Goal: Task Accomplishment & Management: Manage account settings

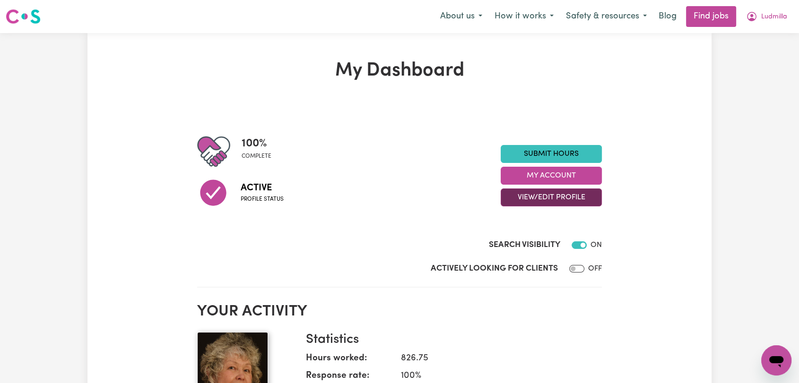
click at [548, 197] on button "View/Edit Profile" at bounding box center [551, 198] width 101 height 18
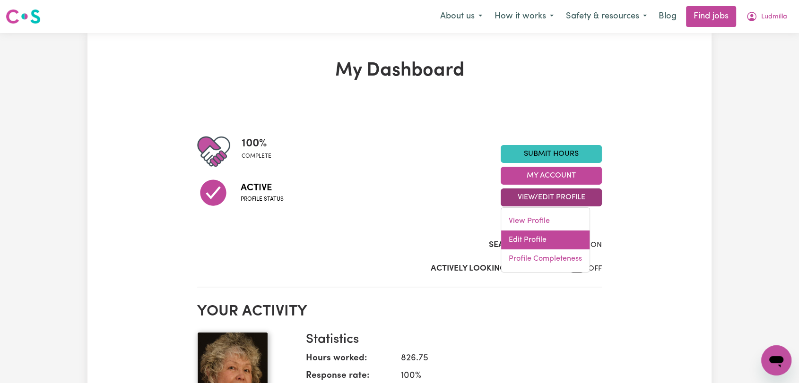
click at [545, 236] on link "Edit Profile" at bounding box center [545, 240] width 88 height 19
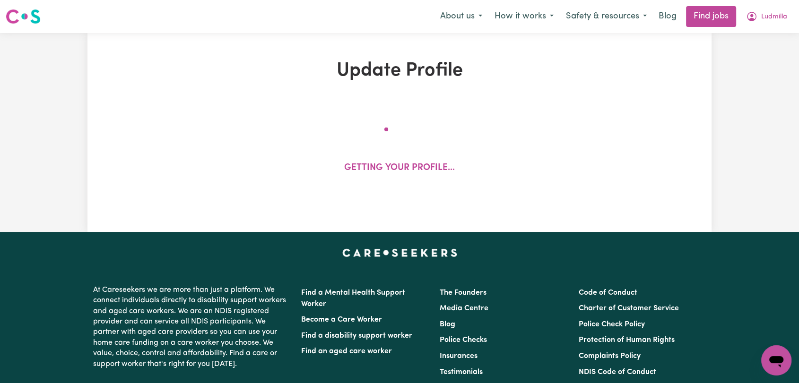
select select "[DEMOGRAPHIC_DATA]"
select select "[DEMOGRAPHIC_DATA] Citizen"
select select "Studying a healthcare related degree or qualification"
select select "45"
select select "55"
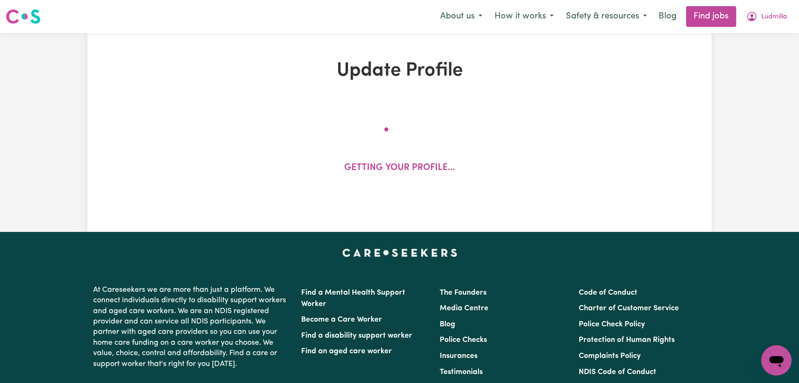
select select "60"
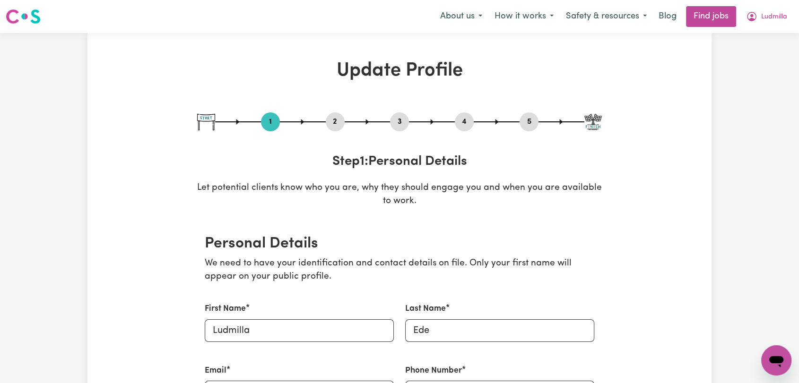
click at [403, 116] on button "3" at bounding box center [399, 122] width 19 height 12
select select "2008"
select select "2019"
select select "2020"
select select "Certificate III (Individual Support)"
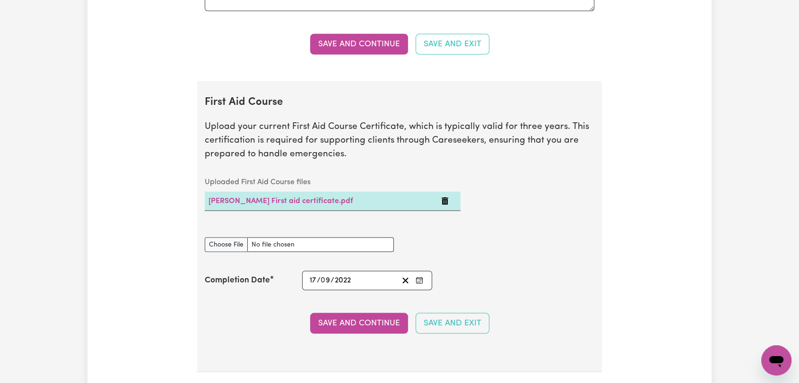
scroll to position [1838, 0]
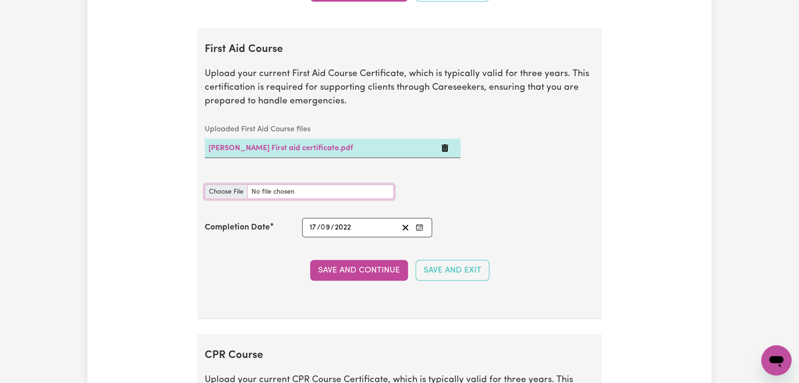
click at [223, 189] on input "First Aid Course document" at bounding box center [299, 192] width 189 height 15
type input "C:\fakepath\[PERSON_NAME] - FIRST AID + CPR - [DATE]--.pdf"
click at [419, 225] on icon "Enter the Completion Date of your First Aid Course" at bounding box center [419, 228] width 8 height 8
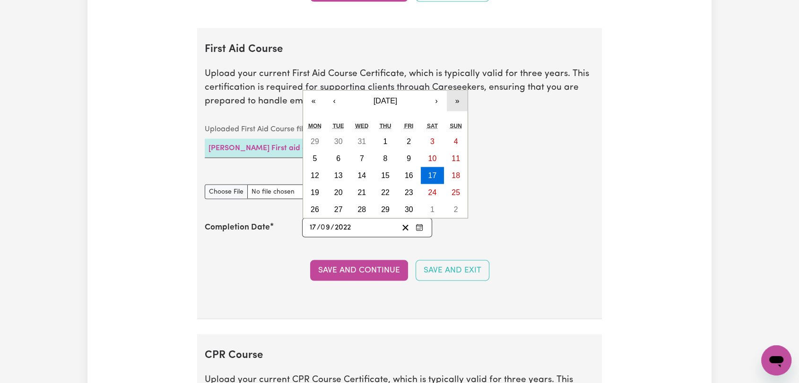
click at [463, 99] on button "»" at bounding box center [457, 101] width 21 height 21
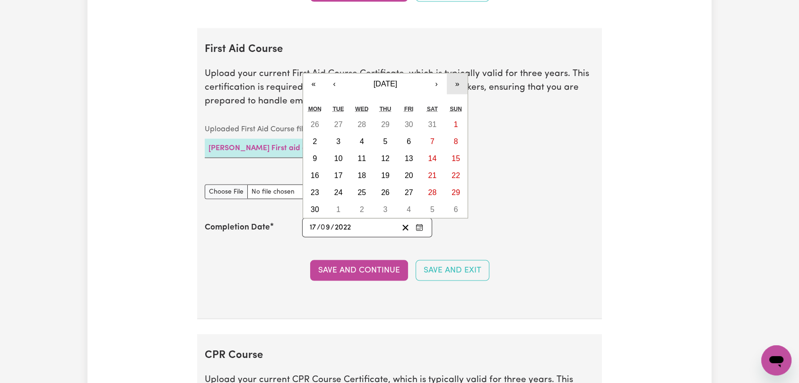
click at [460, 84] on button "»" at bounding box center [457, 84] width 21 height 21
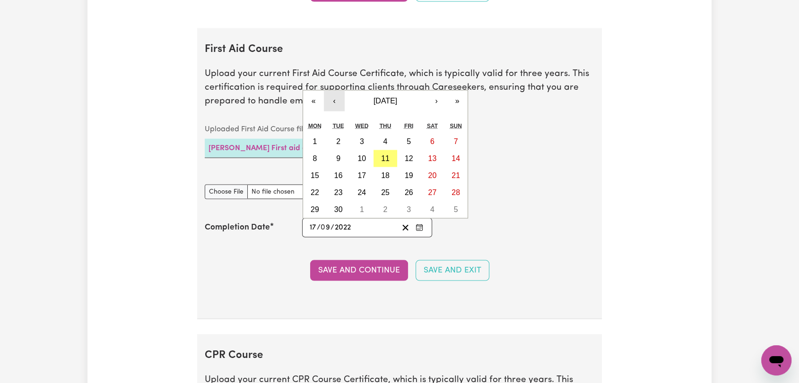
click at [332, 95] on button "‹" at bounding box center [334, 101] width 21 height 21
click at [425, 205] on button "30" at bounding box center [433, 209] width 24 height 17
type input "[DATE]"
type input "30"
type input "8"
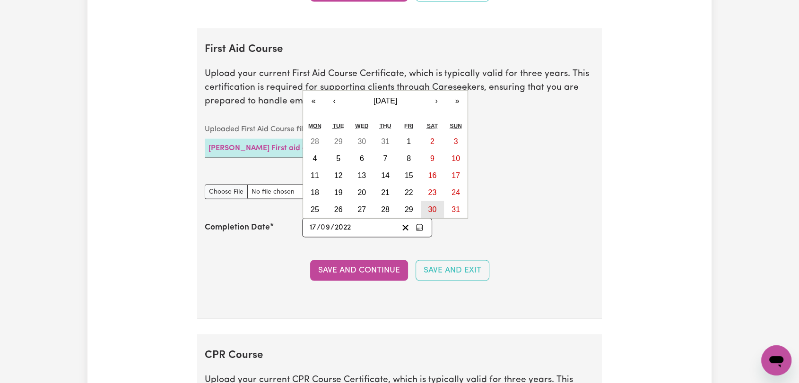
type input "2025"
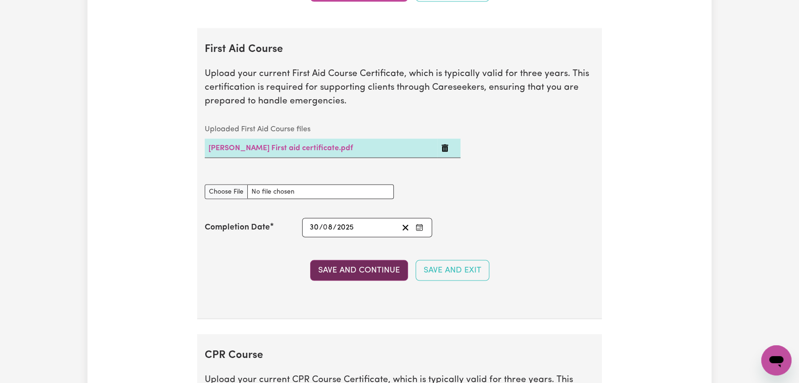
click at [367, 265] on button "Save and Continue" at bounding box center [359, 270] width 98 height 21
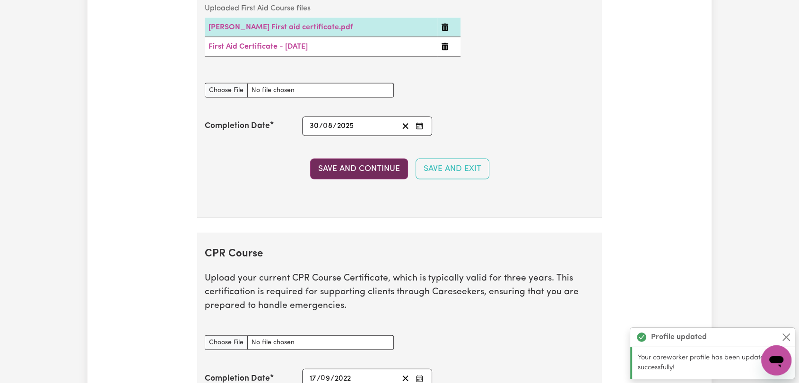
scroll to position [2117, 0]
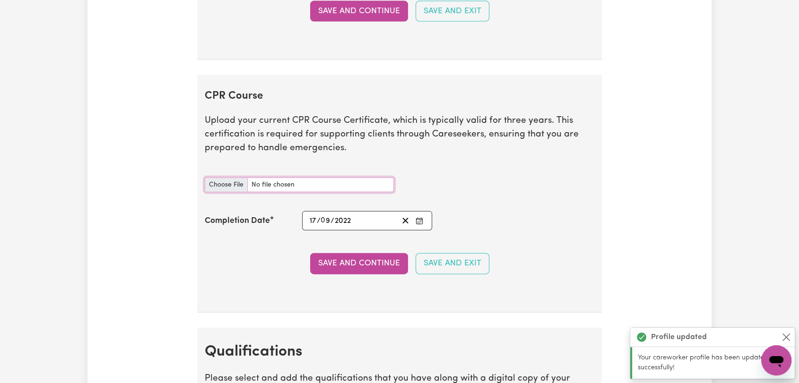
click at [225, 178] on input "CPR Course document" at bounding box center [299, 185] width 189 height 15
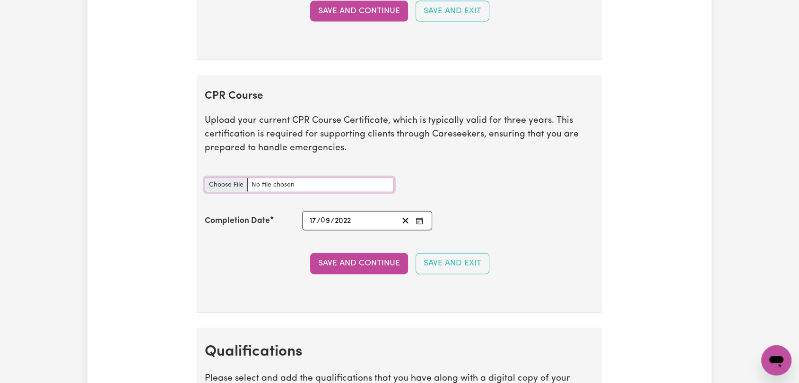
type input "C:\fakepath\[PERSON_NAME] - FIRST AID + CPR - [DATE]--.pdf"
click at [418, 217] on icon "Enter the Completion Date of your CPR Course" at bounding box center [419, 221] width 8 height 8
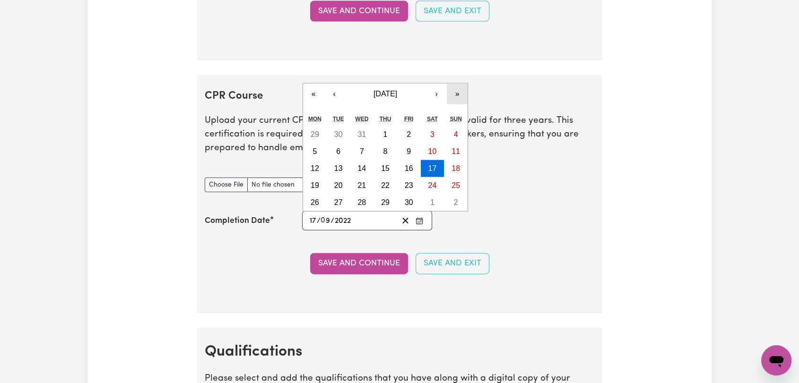
click at [461, 92] on button "»" at bounding box center [457, 94] width 21 height 21
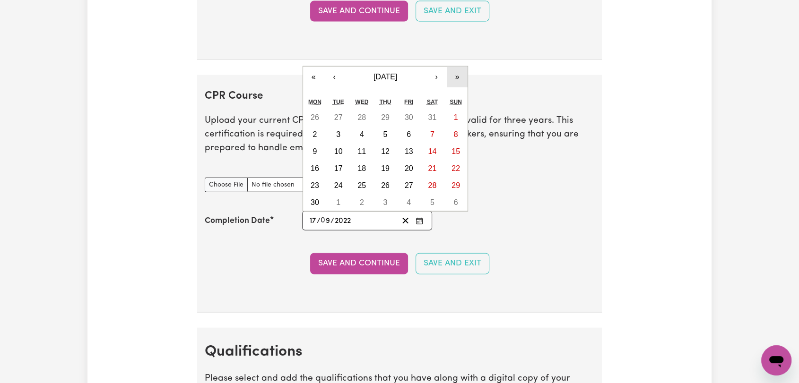
click at [459, 73] on button "»" at bounding box center [457, 77] width 21 height 21
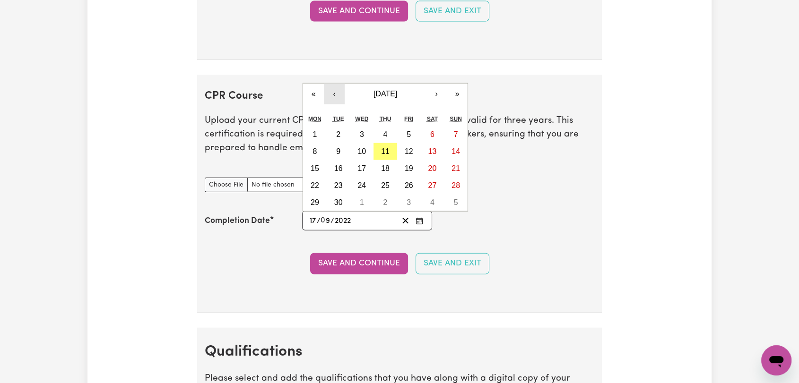
drag, startPoint x: 337, startPoint y: 87, endPoint x: 346, endPoint y: 113, distance: 27.8
click at [337, 88] on button "‹" at bounding box center [334, 94] width 21 height 21
click at [435, 201] on abbr "30" at bounding box center [432, 203] width 9 height 8
type input "[DATE]"
type input "30"
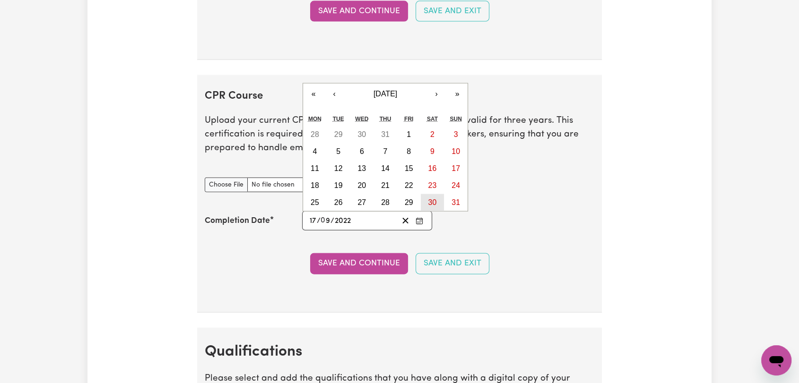
type input "8"
type input "2025"
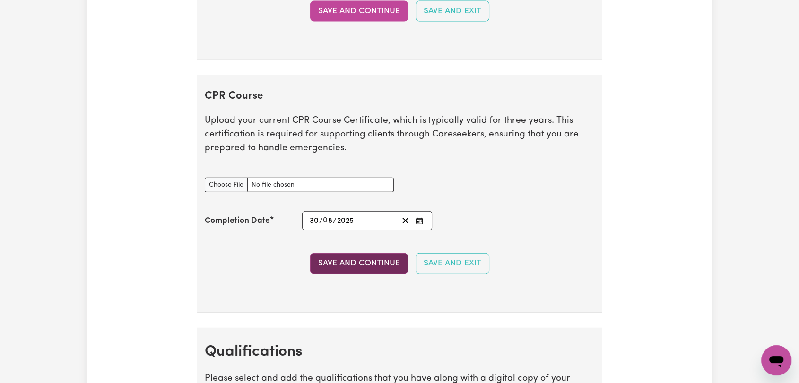
click at [338, 256] on button "Save and Continue" at bounding box center [359, 263] width 98 height 21
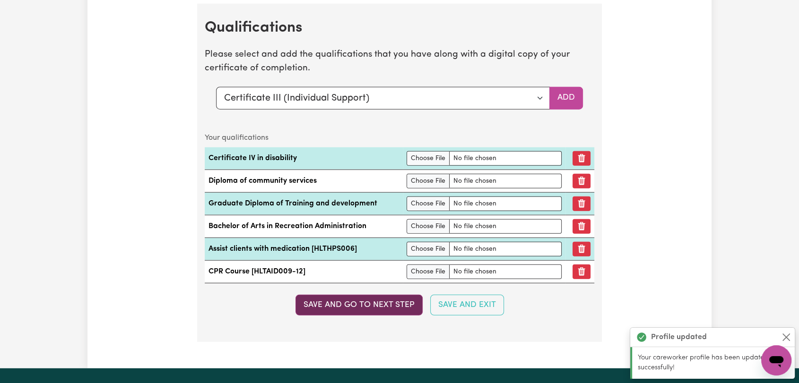
scroll to position [2494, 0]
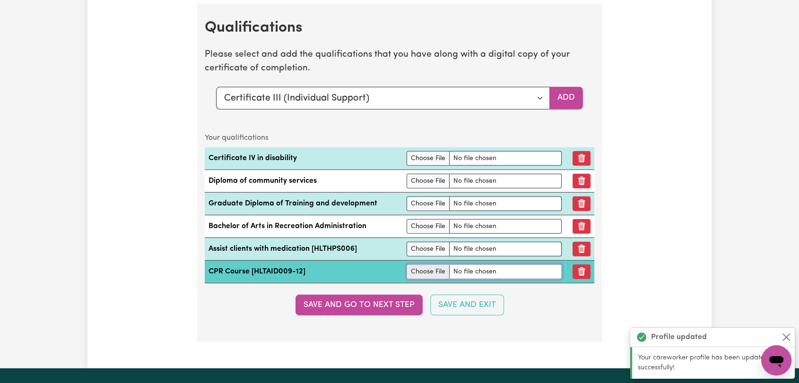
click at [416, 268] on input "file" at bounding box center [484, 272] width 155 height 15
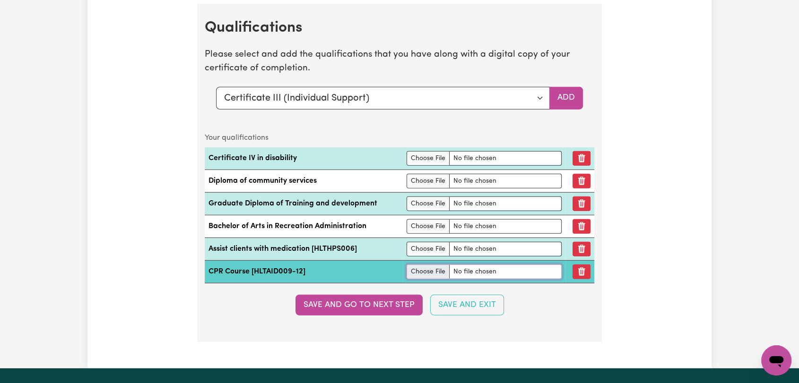
type input "C:\fakepath\[PERSON_NAME] - FIRST AID + CPR - [DATE]--.pdf"
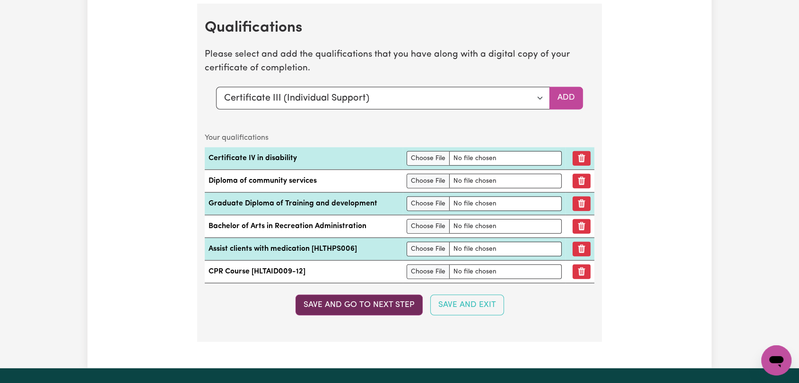
click at [385, 303] on button "Save and go to next step" at bounding box center [358, 305] width 127 height 21
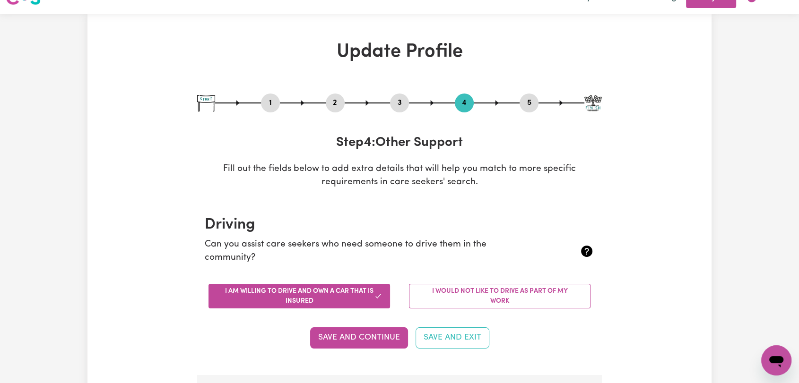
scroll to position [0, 0]
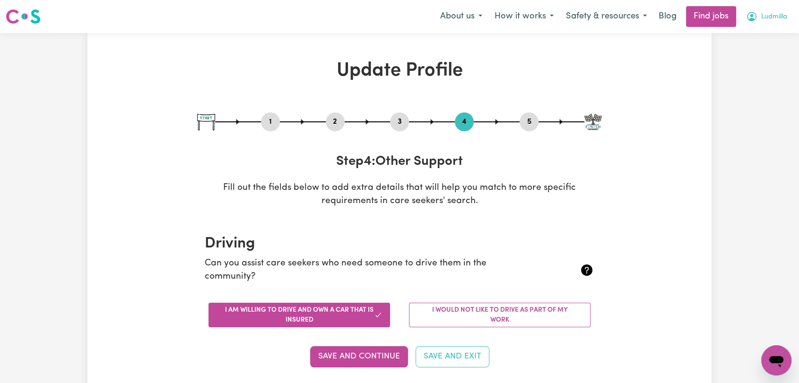
click at [783, 17] on span "Ludmilla" at bounding box center [774, 17] width 26 height 10
click at [737, 80] on link "Logout" at bounding box center [755, 72] width 75 height 18
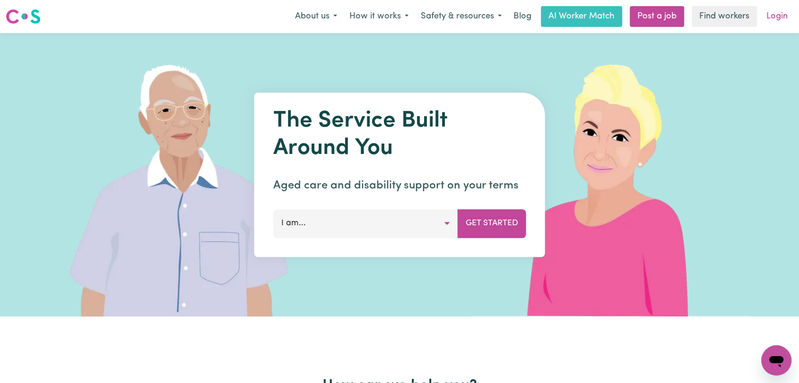
click at [773, 20] on link "Login" at bounding box center [777, 16] width 33 height 21
